Goal: Navigation & Orientation: Find specific page/section

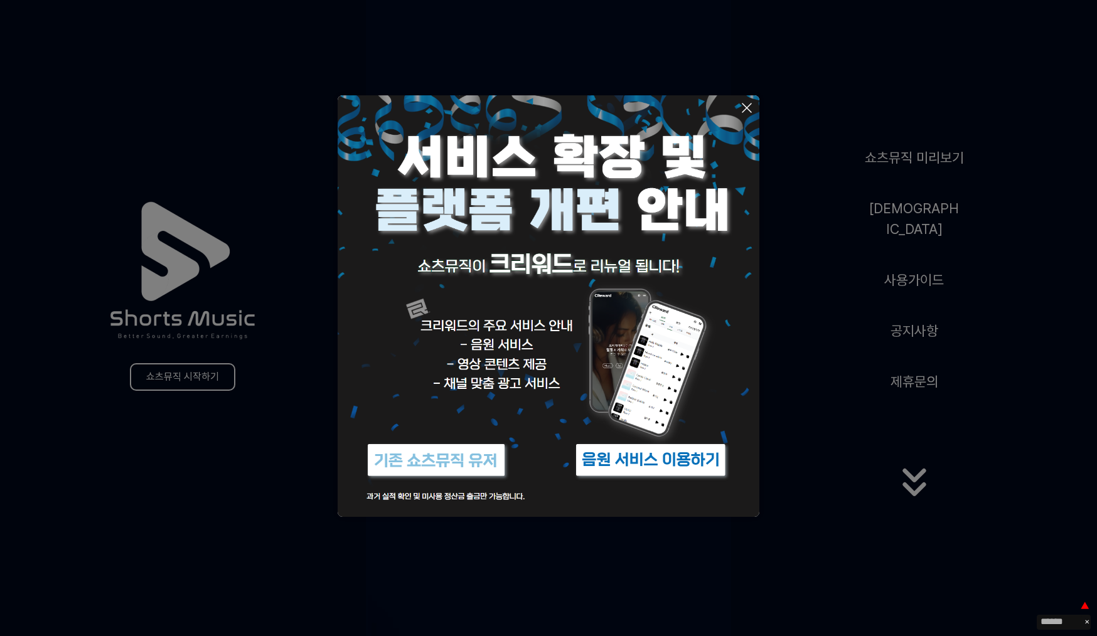
click at [929, 476] on button at bounding box center [548, 318] width 1097 height 636
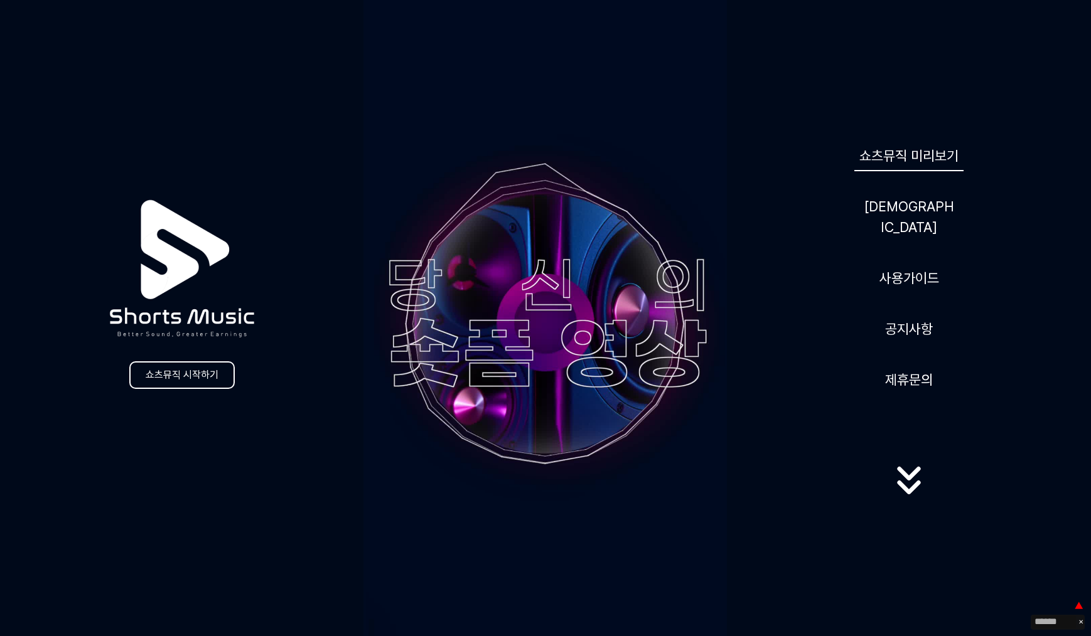
click at [874, 170] on link "쇼츠뮤직 미리보기" at bounding box center [908, 156] width 109 height 31
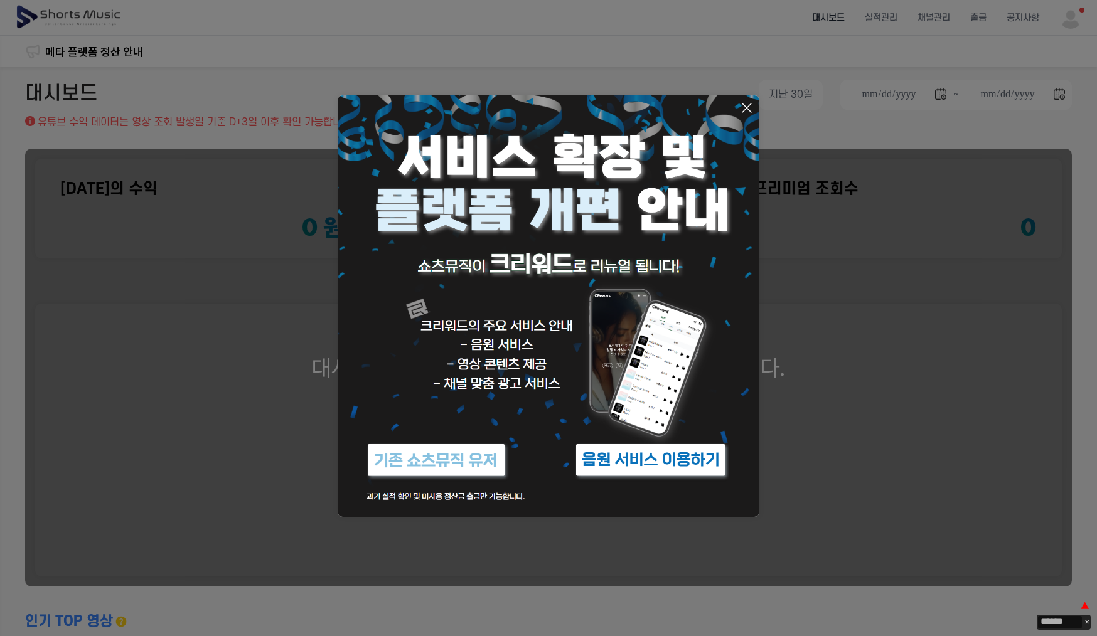
click at [389, 46] on button at bounding box center [548, 318] width 1097 height 636
